Goal: Use online tool/utility: Utilize a website feature to perform a specific function

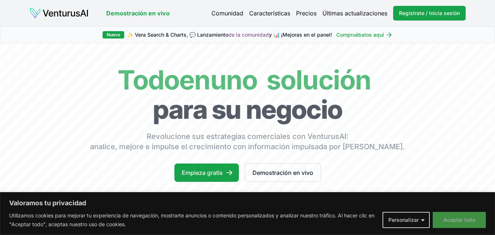
click at [460, 220] on font "Aceptar todo" at bounding box center [459, 219] width 32 height 6
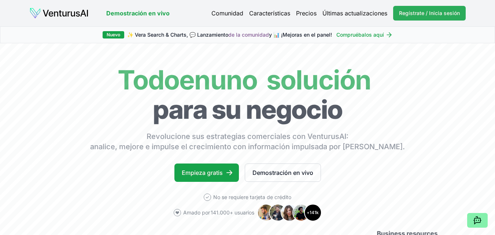
click at [438, 14] on font "Regístrate / Inicia sesión" at bounding box center [429, 13] width 61 height 6
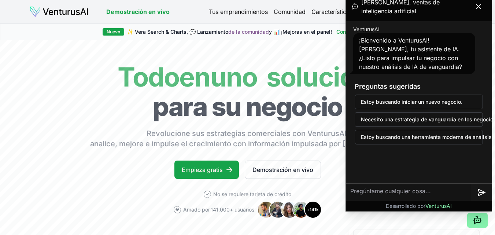
click at [424, 137] on font "Estoy buscando una herramienta moderna de análisis de negocios." at bounding box center [443, 137] width 164 height 6
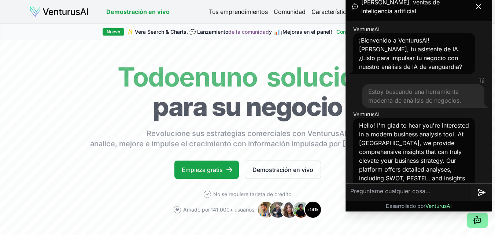
scroll to position [68, 0]
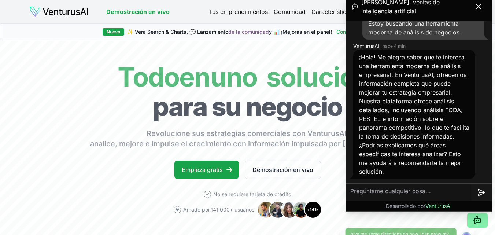
click at [392, 191] on textarea at bounding box center [408, 192] width 125 height 18
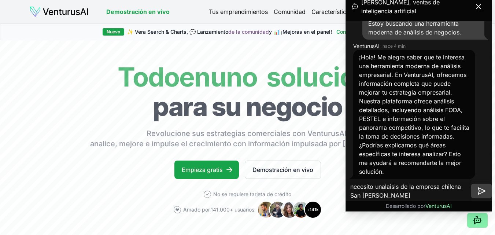
type textarea "necesito unalaisis de la empresa chilena San camilo"
click at [479, 194] on icon at bounding box center [481, 190] width 9 height 9
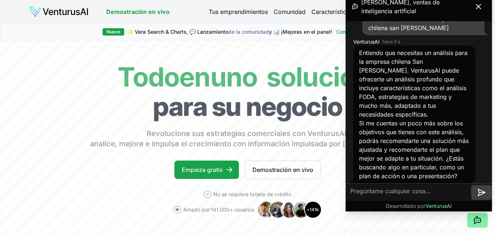
scroll to position [258, 0]
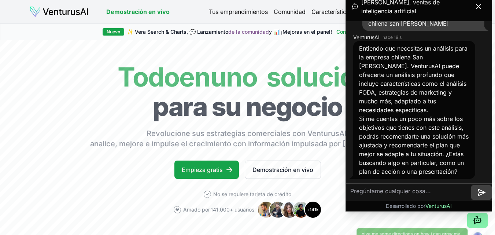
click at [440, 190] on textarea at bounding box center [408, 192] width 125 height 18
type textarea "u"
type textarea "q"
click at [379, 191] on textarea at bounding box center [408, 192] width 125 height 18
paste textarea "Problema de investigación: San Camilo es una marca con más de 140 años de tradi…"
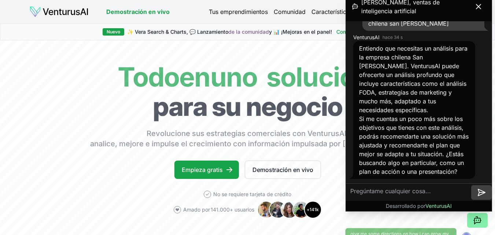
type textarea "Problema de investigación: San Camilo es una marca con más de 140 años de tradi…"
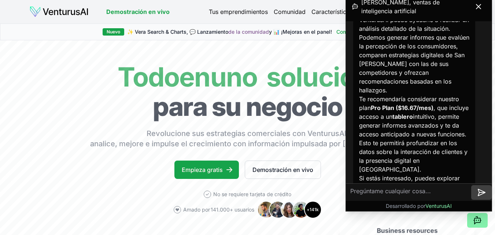
scroll to position [850, 0]
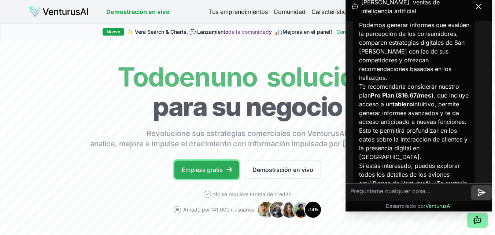
click at [217, 165] on font "Empieza gratis" at bounding box center [202, 169] width 41 height 9
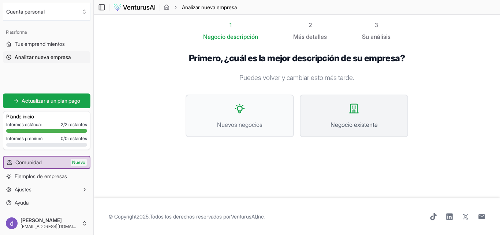
click at [368, 109] on button "Negocio existente" at bounding box center [354, 115] width 108 height 42
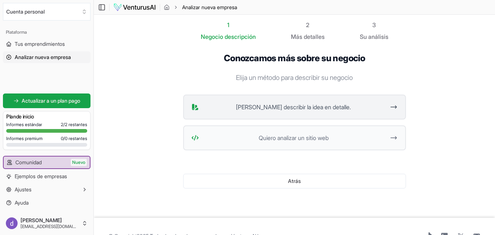
click at [351, 100] on button "Quiero describir la idea en detalle." at bounding box center [294, 106] width 223 height 25
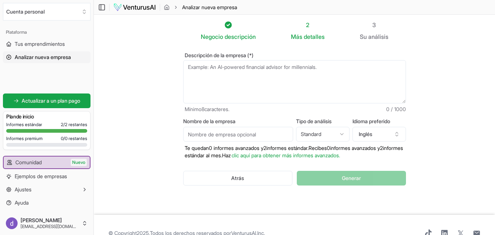
click at [288, 93] on textarea "Descripción de la empresa (*)" at bounding box center [294, 81] width 223 height 43
paste textarea "Problema de investigación: San Camilo es una marca con más de 140 años de tradi…"
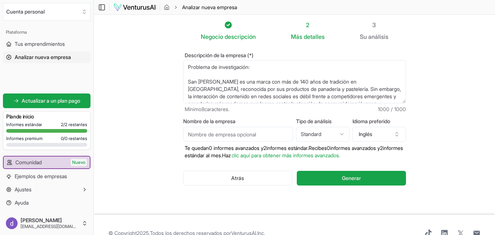
scroll to position [128, 0]
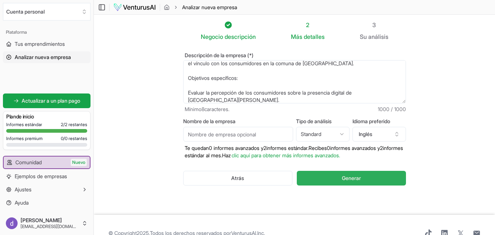
type textarea "Problema de investigación: San Camilo es una marca con más de 140 años de tradi…"
click at [345, 181] on span "Generar" at bounding box center [351, 177] width 19 height 7
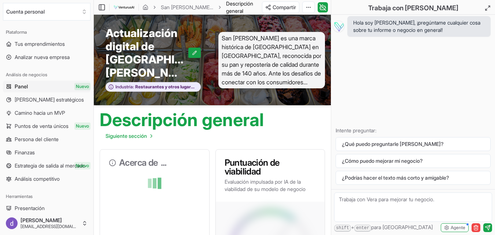
click at [379, 198] on textarea at bounding box center [413, 206] width 158 height 29
paste textarea "Problema de investigación: San Camilo es una marca con más de 140 años de tradi…"
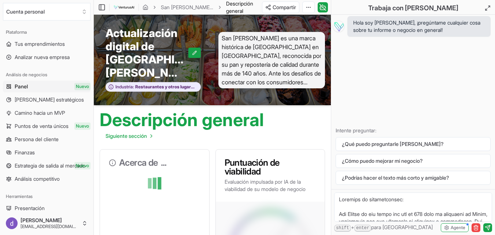
scroll to position [223, 0]
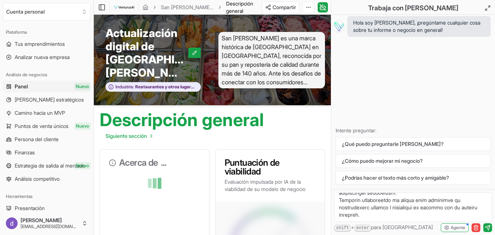
type textarea "Problema de investigación: San Camilo es una marca con más de 140 años de tradi…"
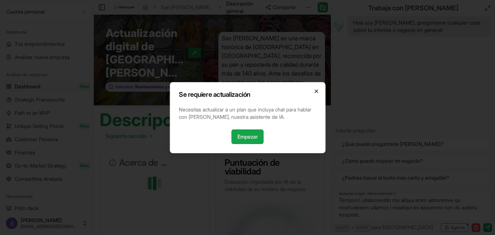
click at [316, 90] on icon "button" at bounding box center [315, 91] width 3 height 3
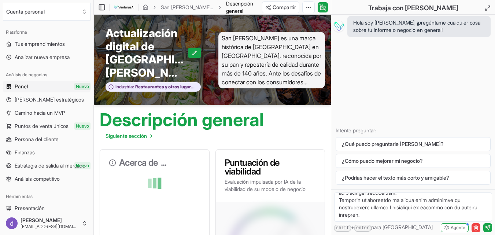
click at [52, 100] on font "Marcos estratégicos" at bounding box center [49, 99] width 69 height 6
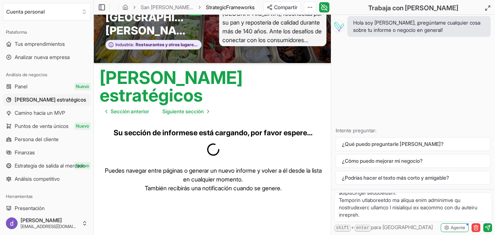
scroll to position [61, 0]
